Goal: Navigation & Orientation: Find specific page/section

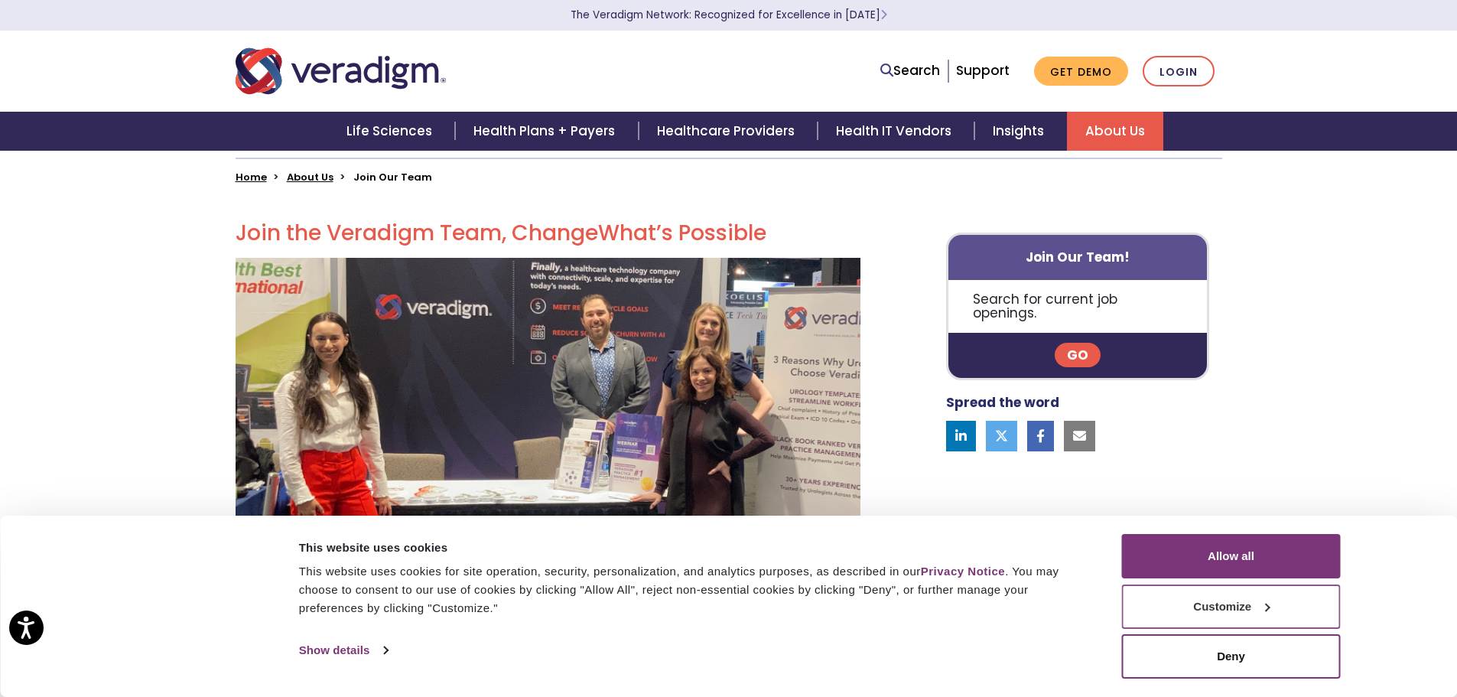
click at [1268, 607] on div at bounding box center [1266, 607] width 8 height 8
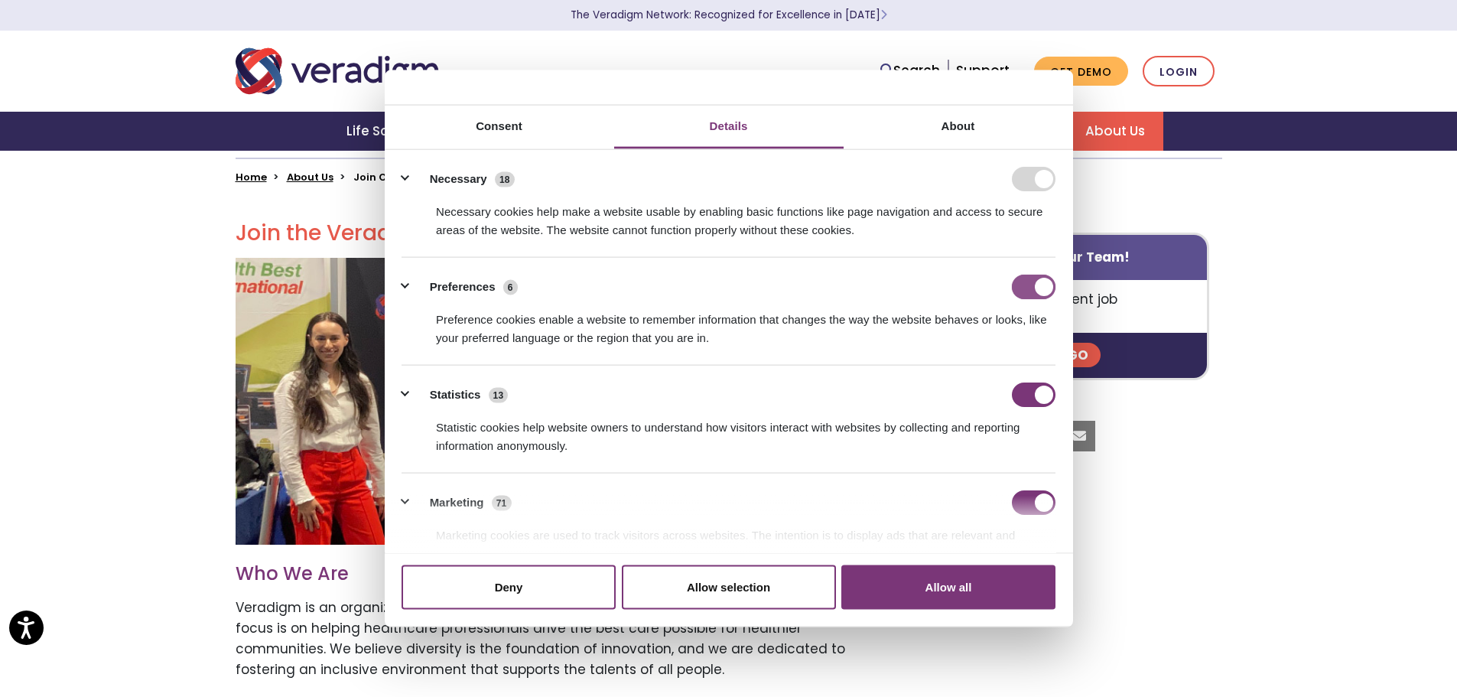
click at [1025, 287] on input "Preferences" at bounding box center [1034, 287] width 44 height 24
checkbox input "false"
click at [1022, 410] on div "Statistic cookies help website owners to understand how visitors interact with …" at bounding box center [729, 431] width 654 height 48
click at [1023, 395] on input "Statistics" at bounding box center [1034, 394] width 44 height 24
checkbox input "false"
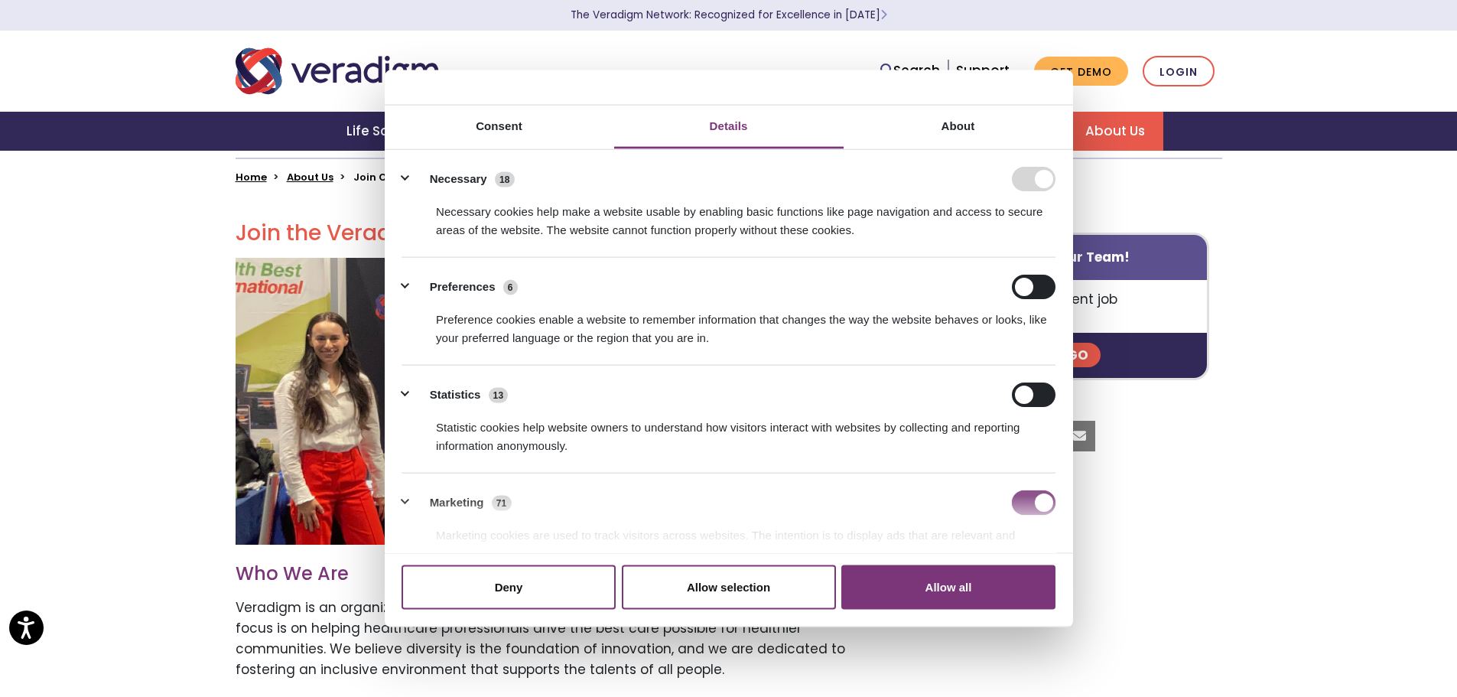
click at [1034, 503] on input "Marketing" at bounding box center [1034, 502] width 44 height 24
checkbox input "false"
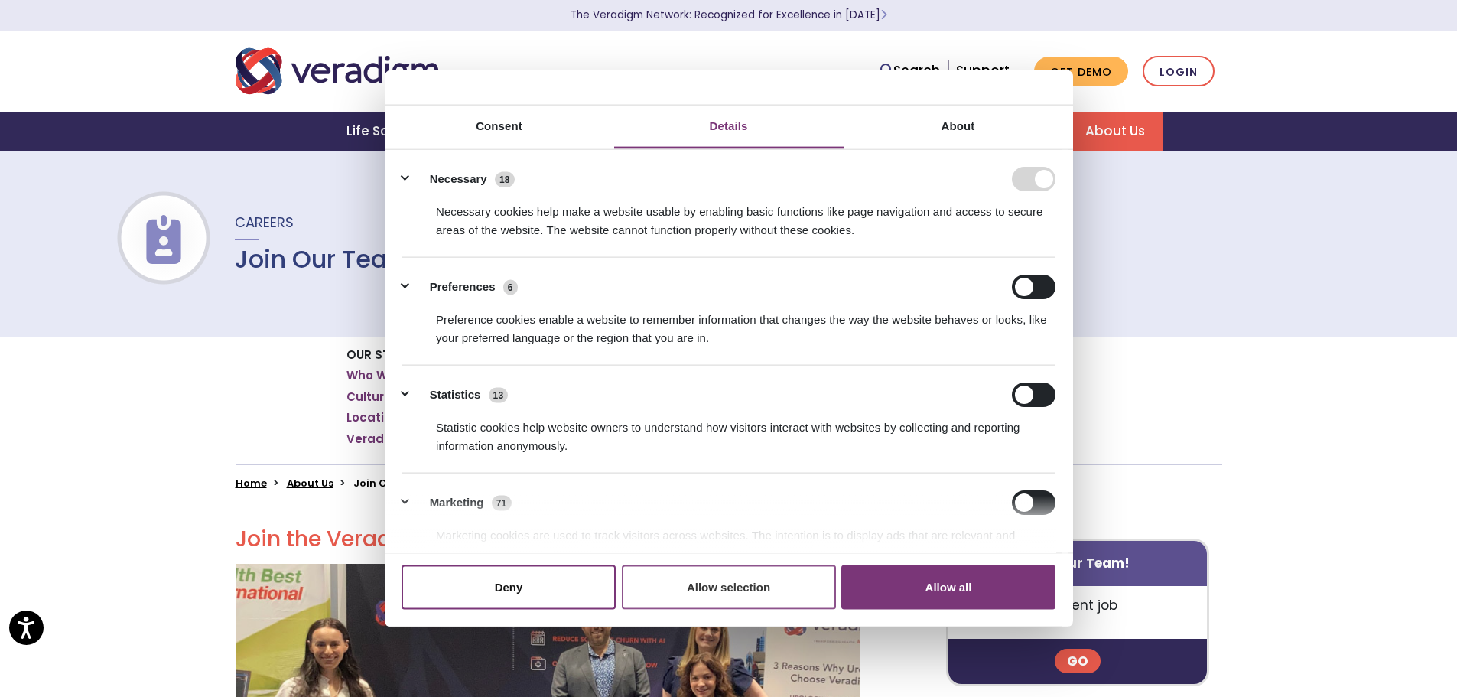
click at [690, 588] on button "Allow selection" at bounding box center [729, 586] width 214 height 44
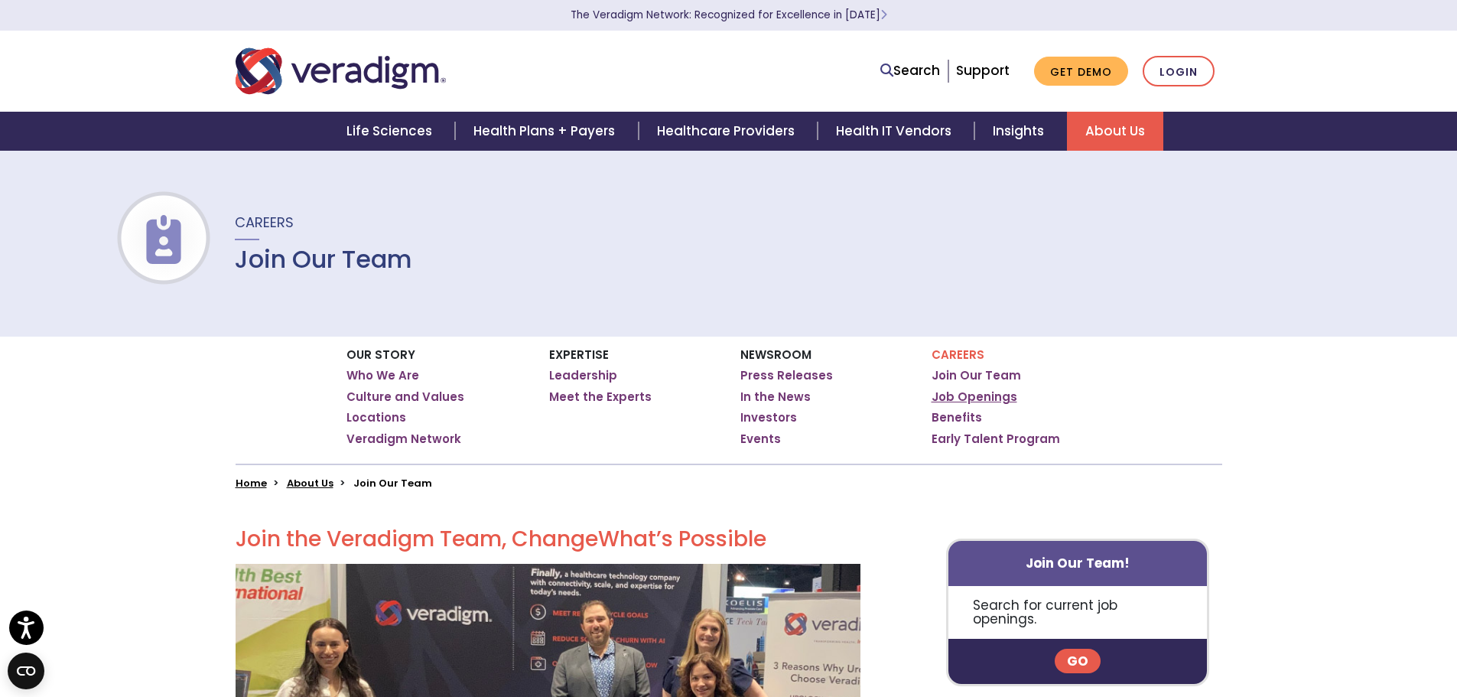
click at [972, 393] on link "Job Openings" at bounding box center [975, 396] width 86 height 15
